Goal: Task Accomplishment & Management: Use online tool/utility

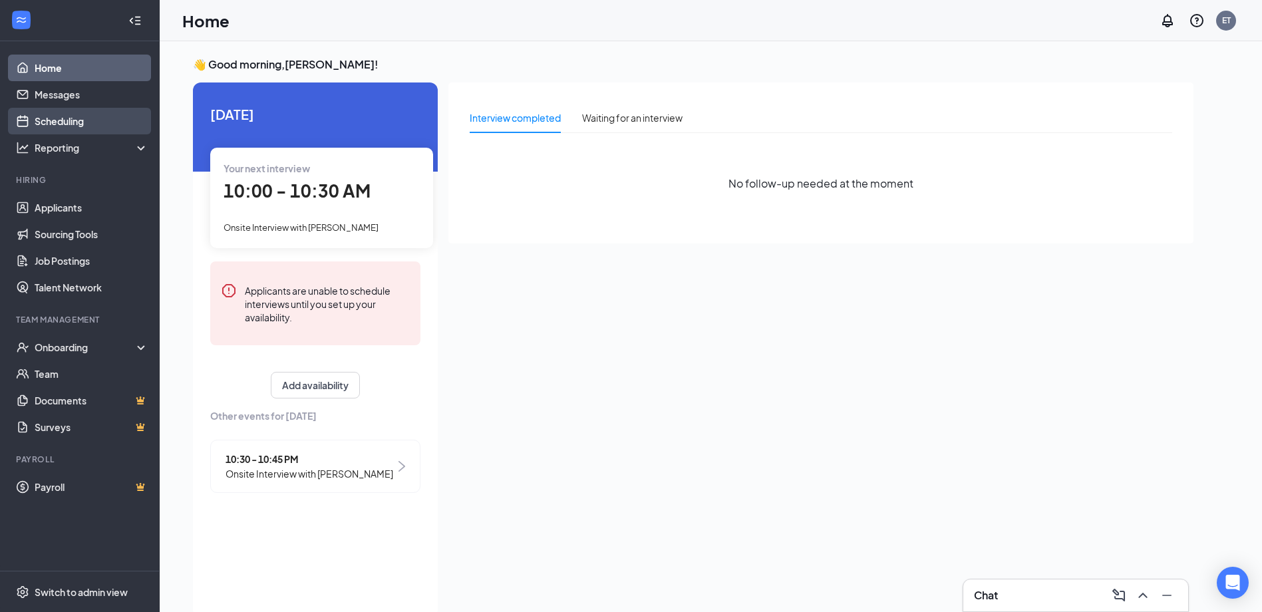
click at [69, 130] on link "Scheduling" at bounding box center [92, 121] width 114 height 27
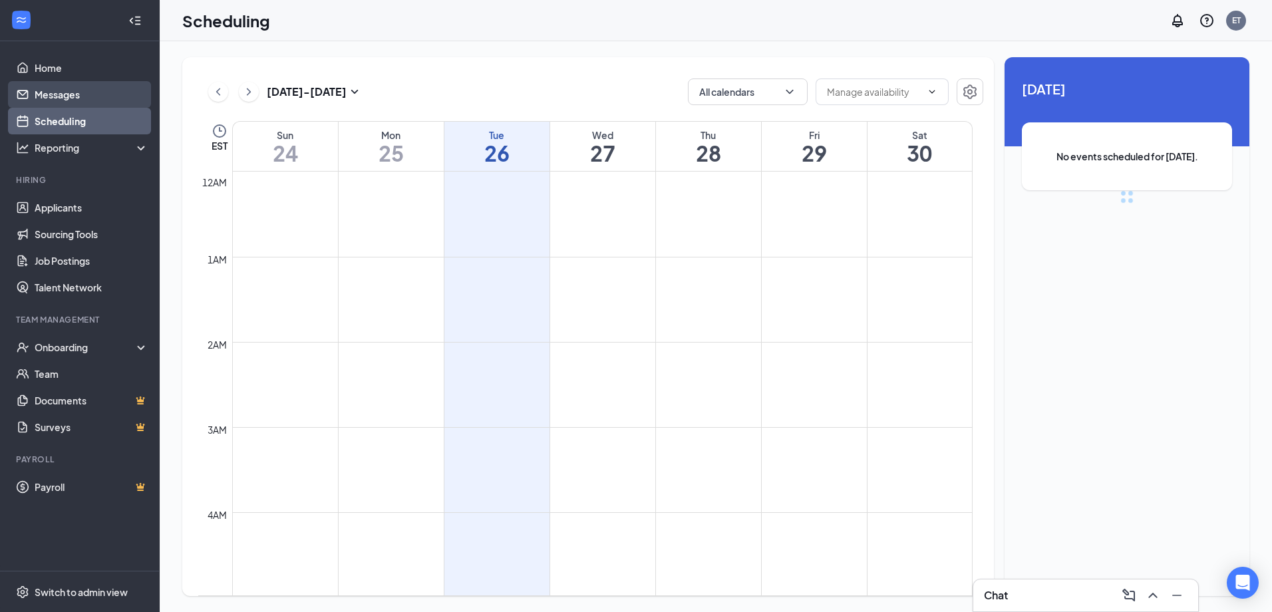
scroll to position [654, 0]
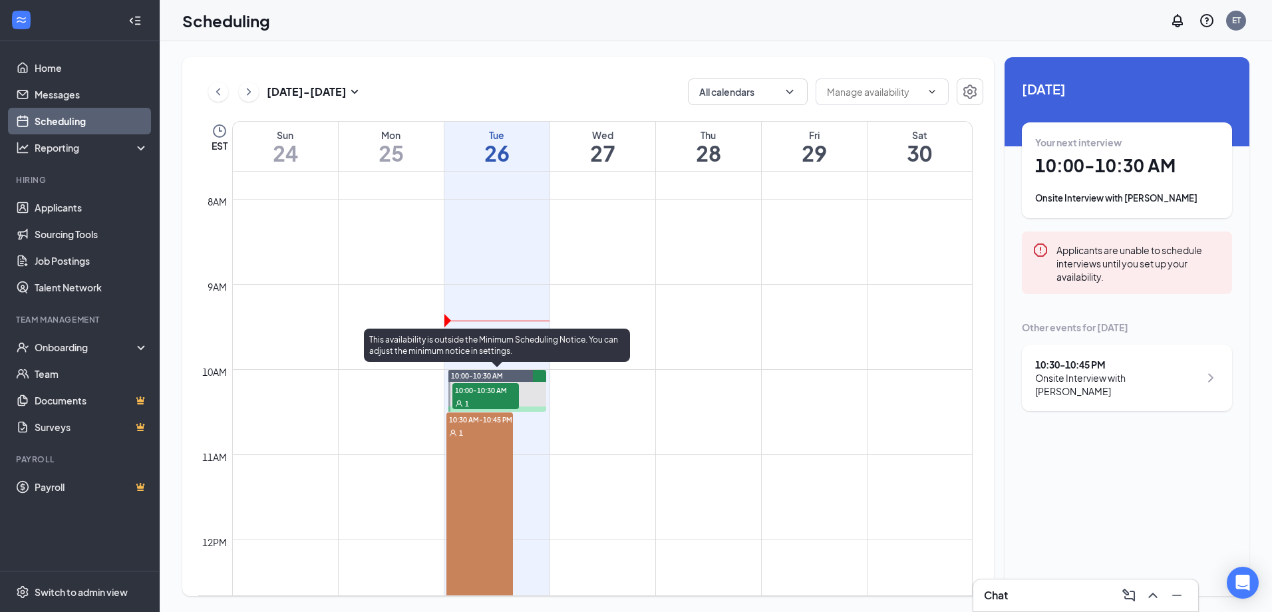
click at [482, 390] on span "10:00-10:30 AM" at bounding box center [485, 389] width 67 height 13
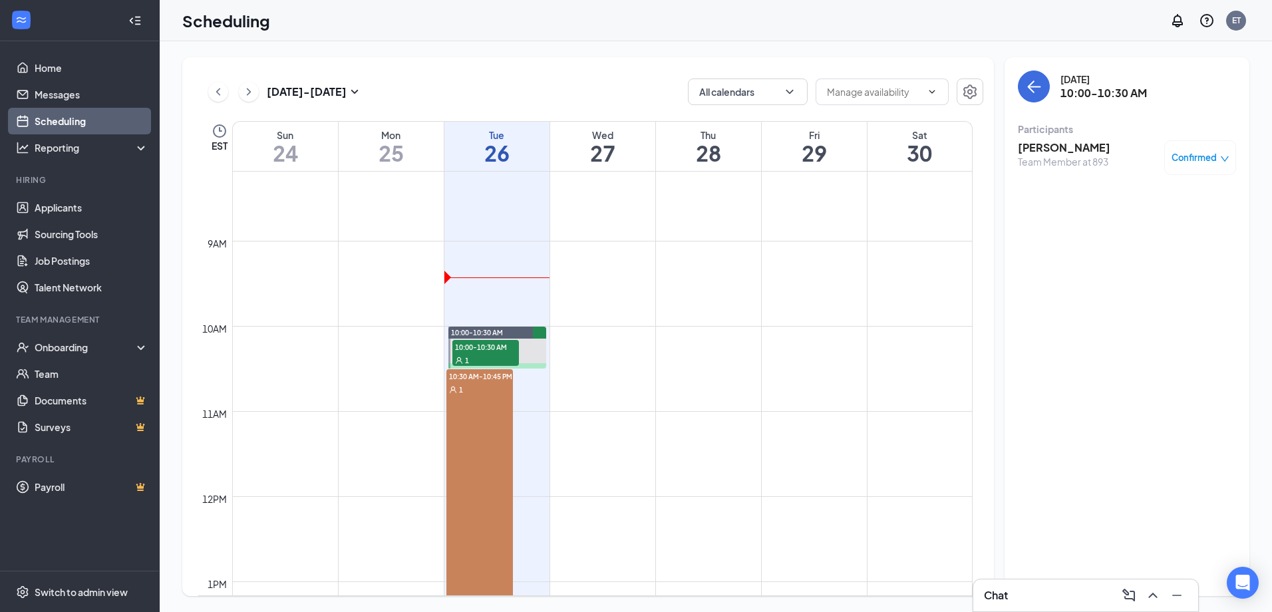
scroll to position [721, 0]
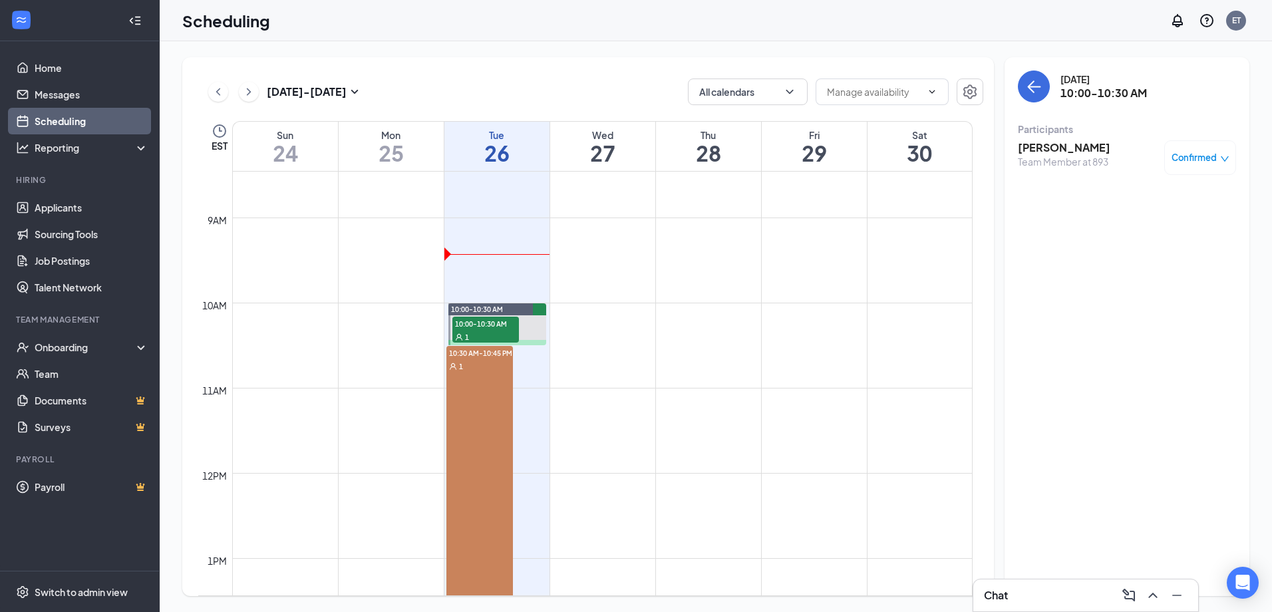
click at [1061, 151] on h3 "[PERSON_NAME]" at bounding box center [1064, 147] width 92 height 15
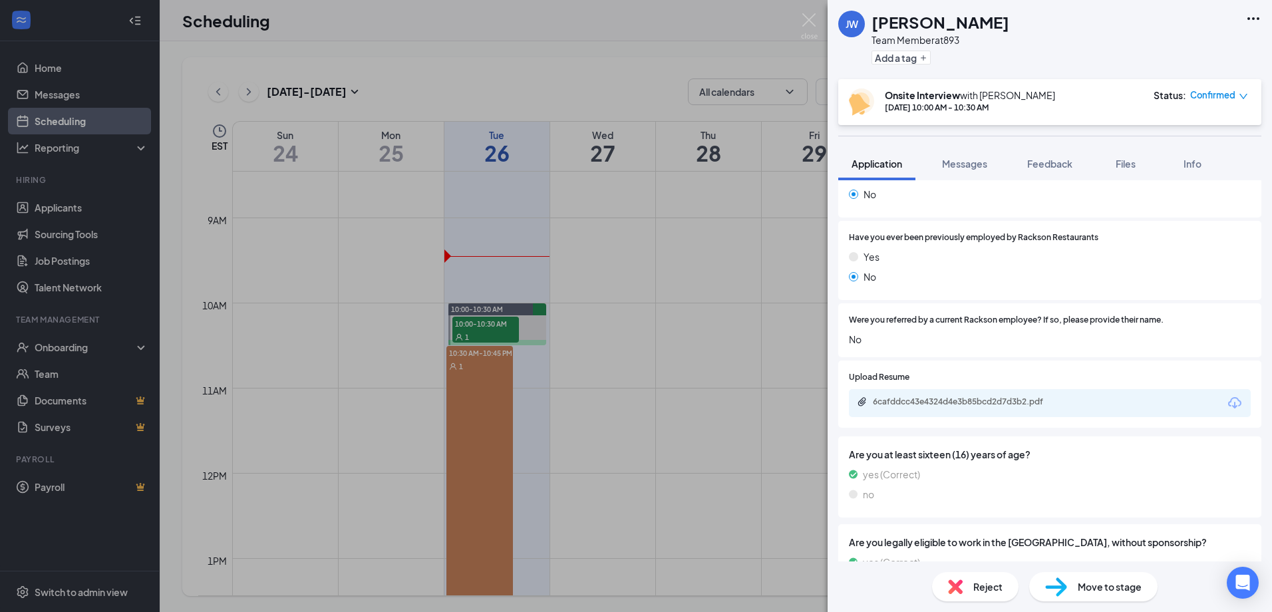
scroll to position [713, 0]
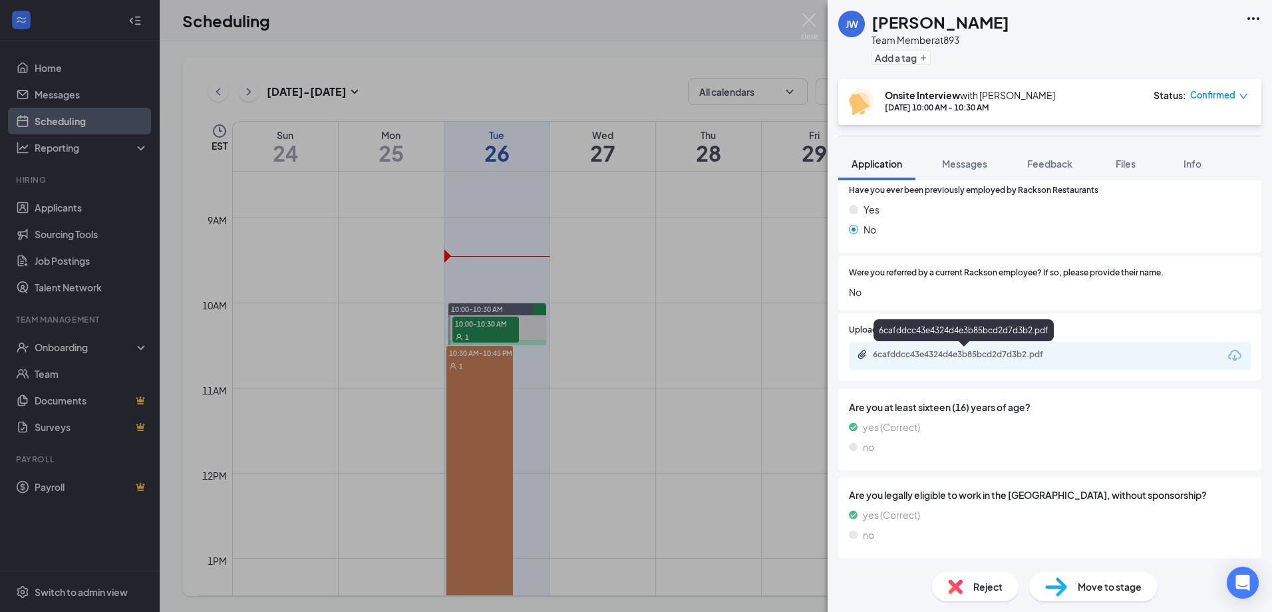
click at [967, 360] on div "6cafddcc43e4324d4e3b85bcd2d7d3b2.pdf" at bounding box center [966, 354] width 186 height 11
